Goal: Task Accomplishment & Management: Manage account settings

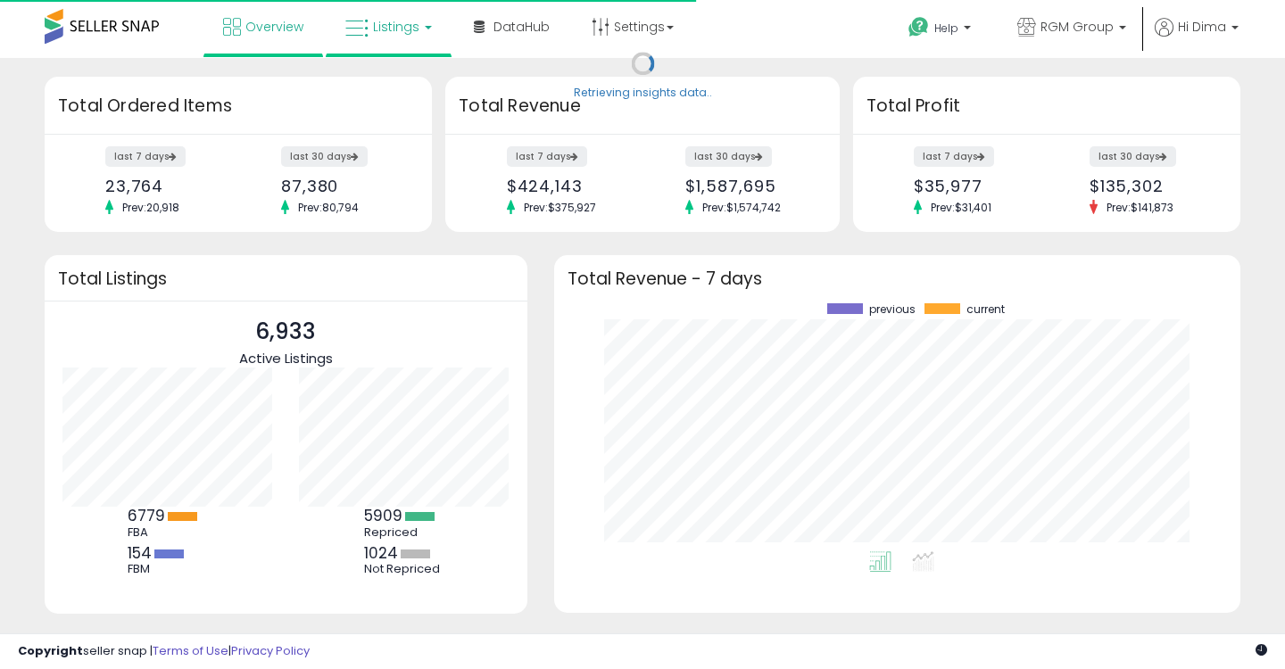
scroll to position [248, 650]
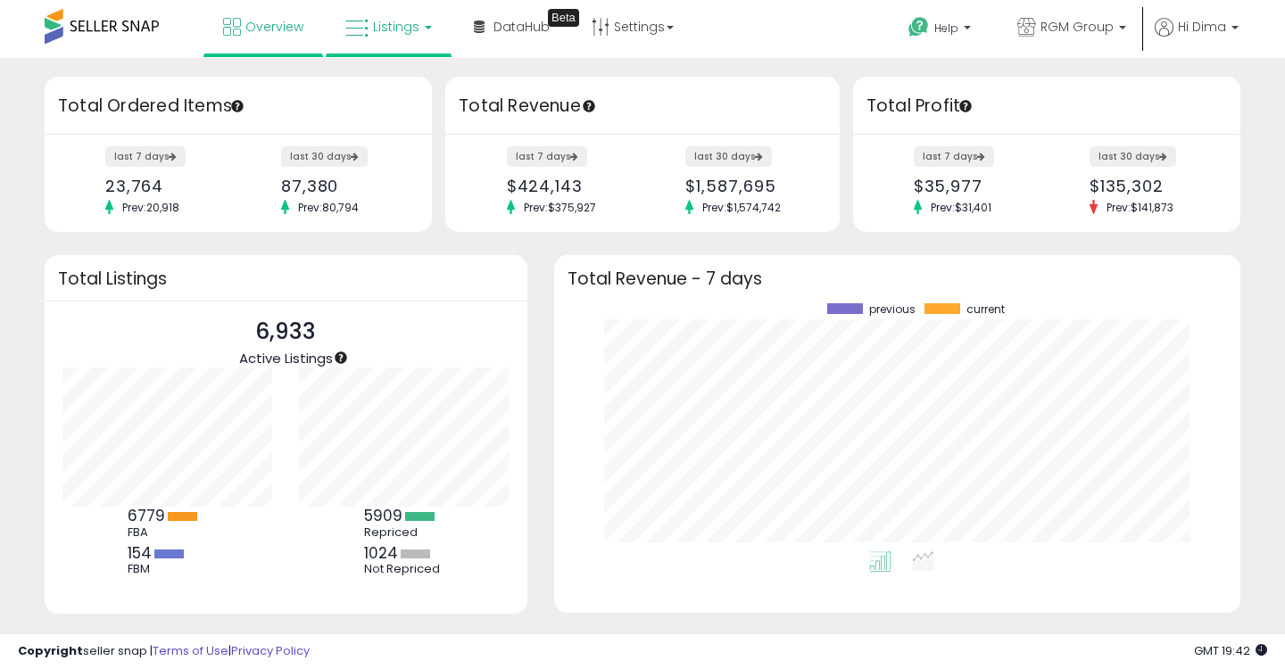
click at [380, 37] on link "Listings" at bounding box center [388, 27] width 113 height 54
click at [378, 67] on li at bounding box center [402, 92] width 150 height 63
click at [384, 52] on link "Listings" at bounding box center [388, 27] width 113 height 54
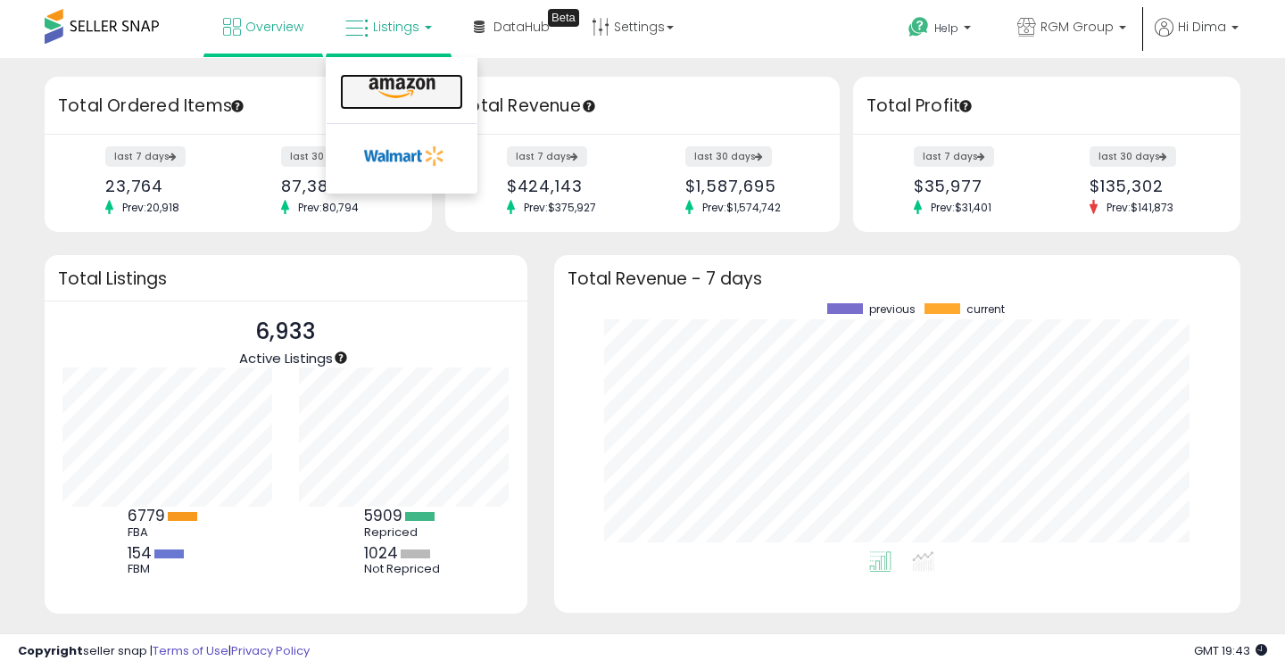
click at [384, 95] on icon at bounding box center [402, 88] width 78 height 23
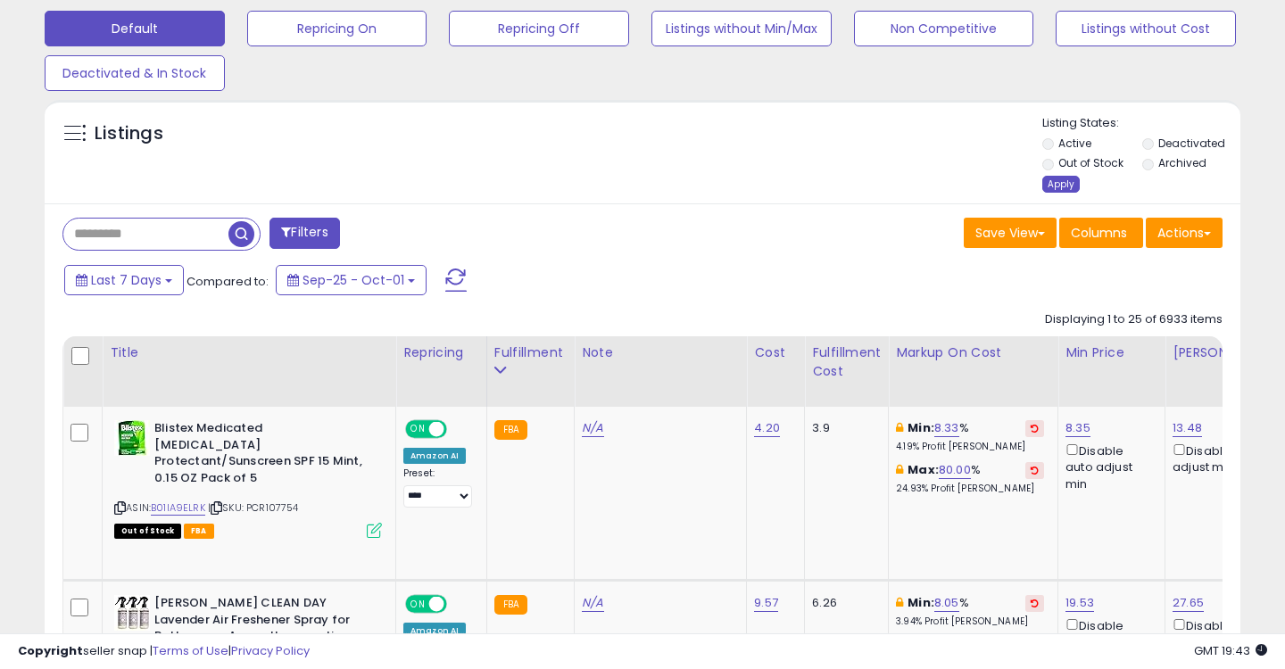
scroll to position [366, 691]
click at [1166, 167] on label "Archived" at bounding box center [1182, 162] width 48 height 15
click at [1062, 186] on div "Apply" at bounding box center [1060, 184] width 37 height 17
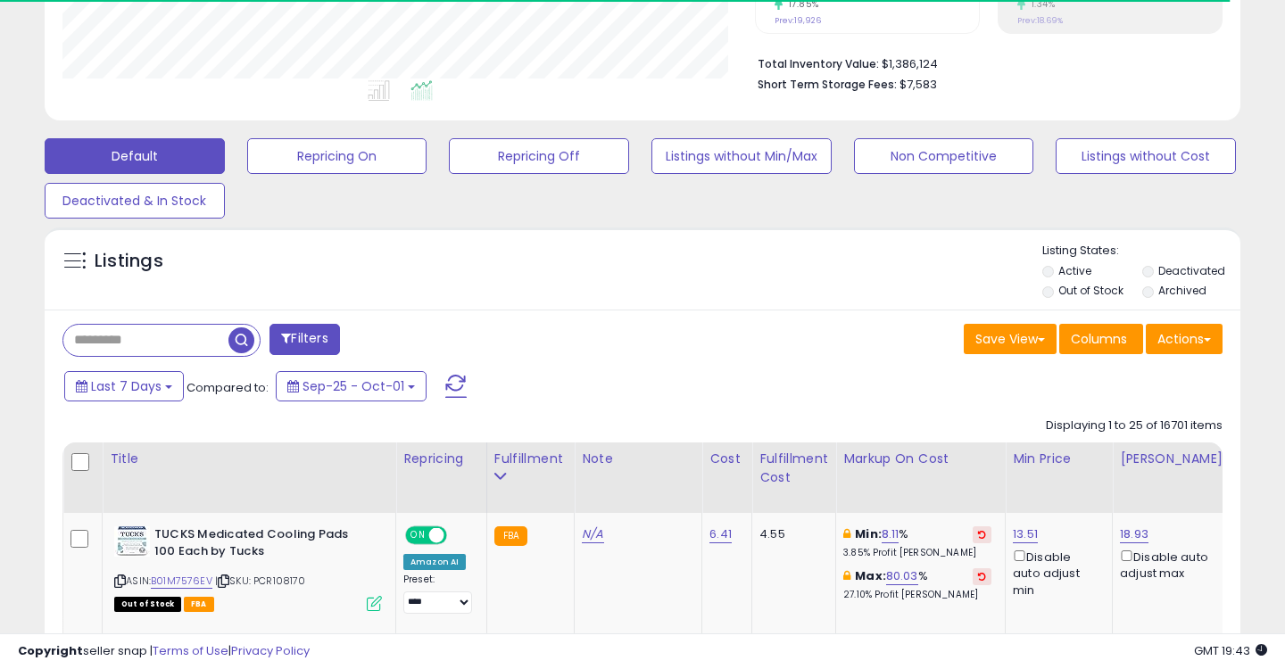
scroll to position [551, 0]
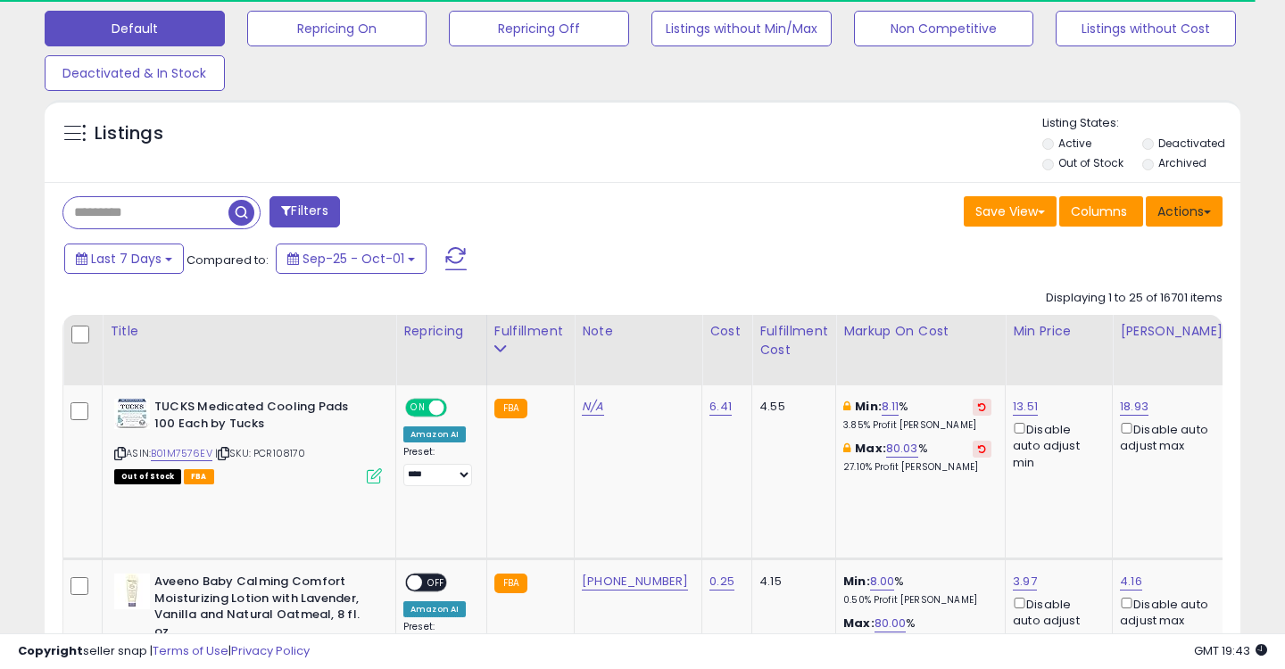
click at [1183, 216] on button "Actions" at bounding box center [1184, 211] width 77 height 30
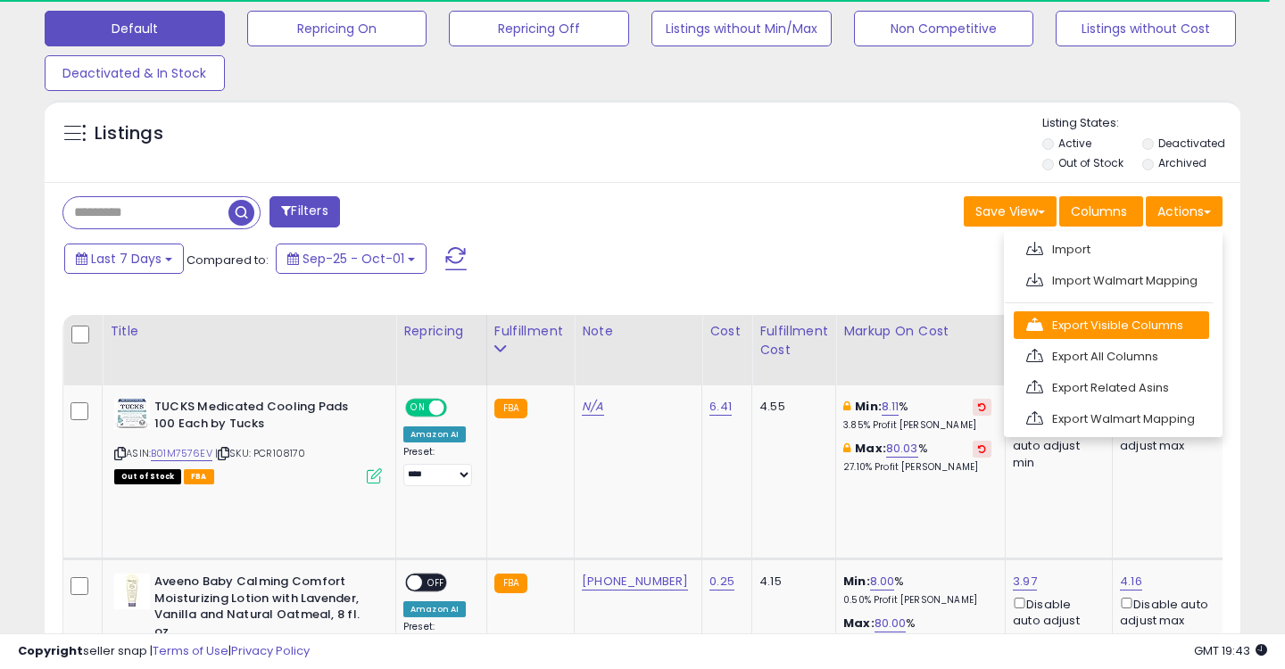
click at [1069, 325] on link "Export Visible Columns" at bounding box center [1110, 325] width 195 height 28
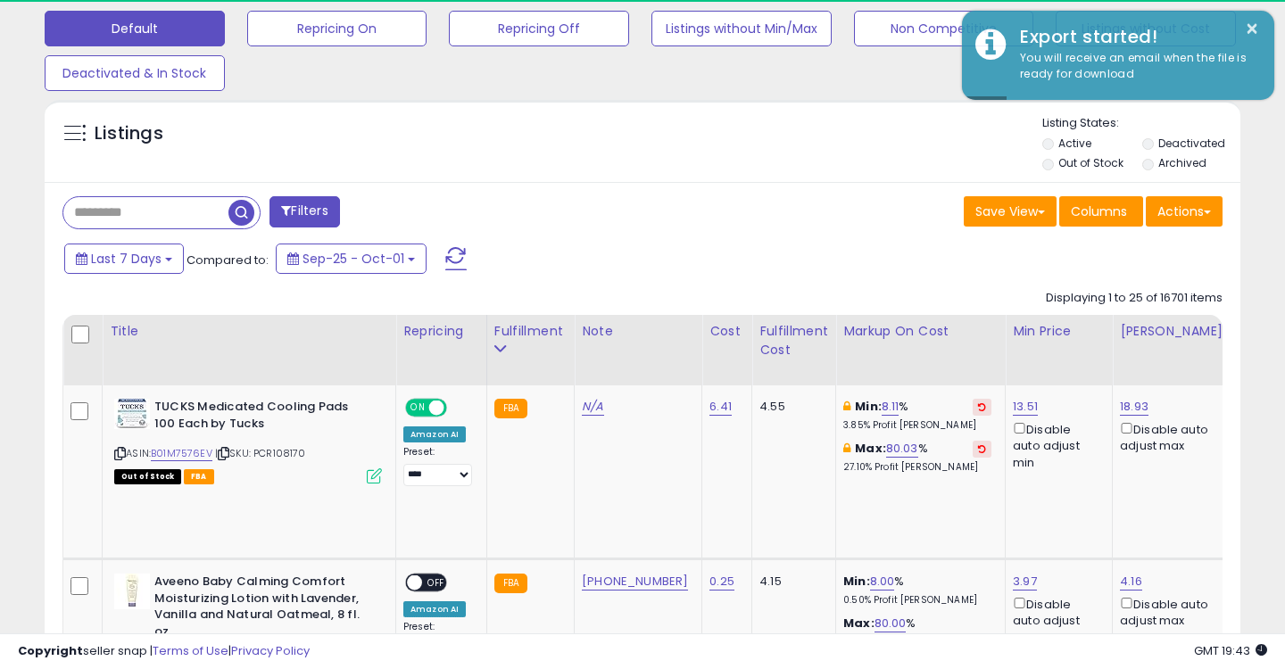
scroll to position [366, 691]
